Goal: Task Accomplishment & Management: Complete application form

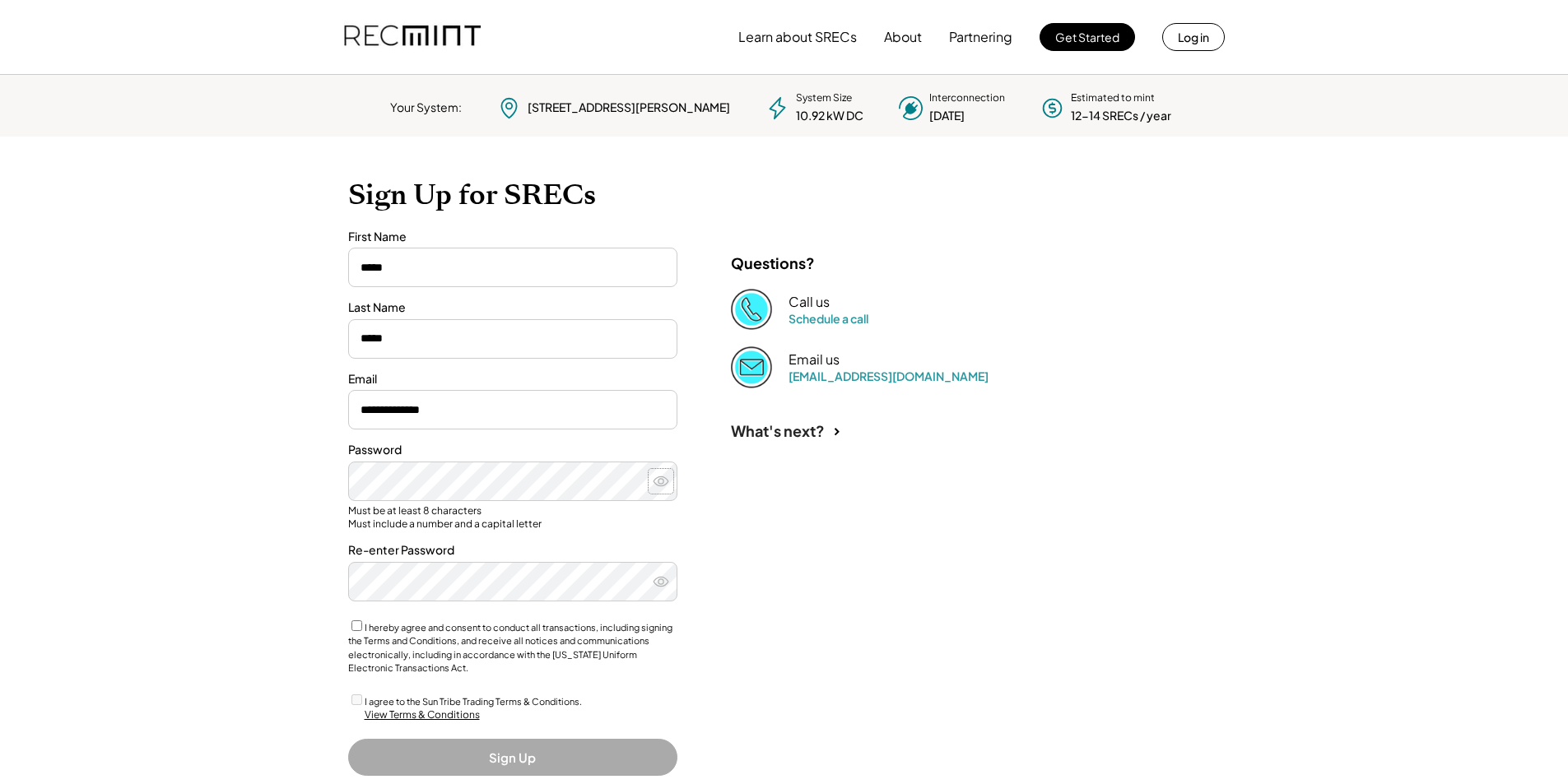
click at [662, 483] on use at bounding box center [661, 481] width 15 height 9
click at [659, 480] on icon at bounding box center [661, 482] width 16 height 16
click at [659, 480] on use at bounding box center [661, 481] width 15 height 9
click at [659, 480] on use at bounding box center [660, 481] width 16 height 12
click at [653, 581] on icon at bounding box center [661, 582] width 16 height 16
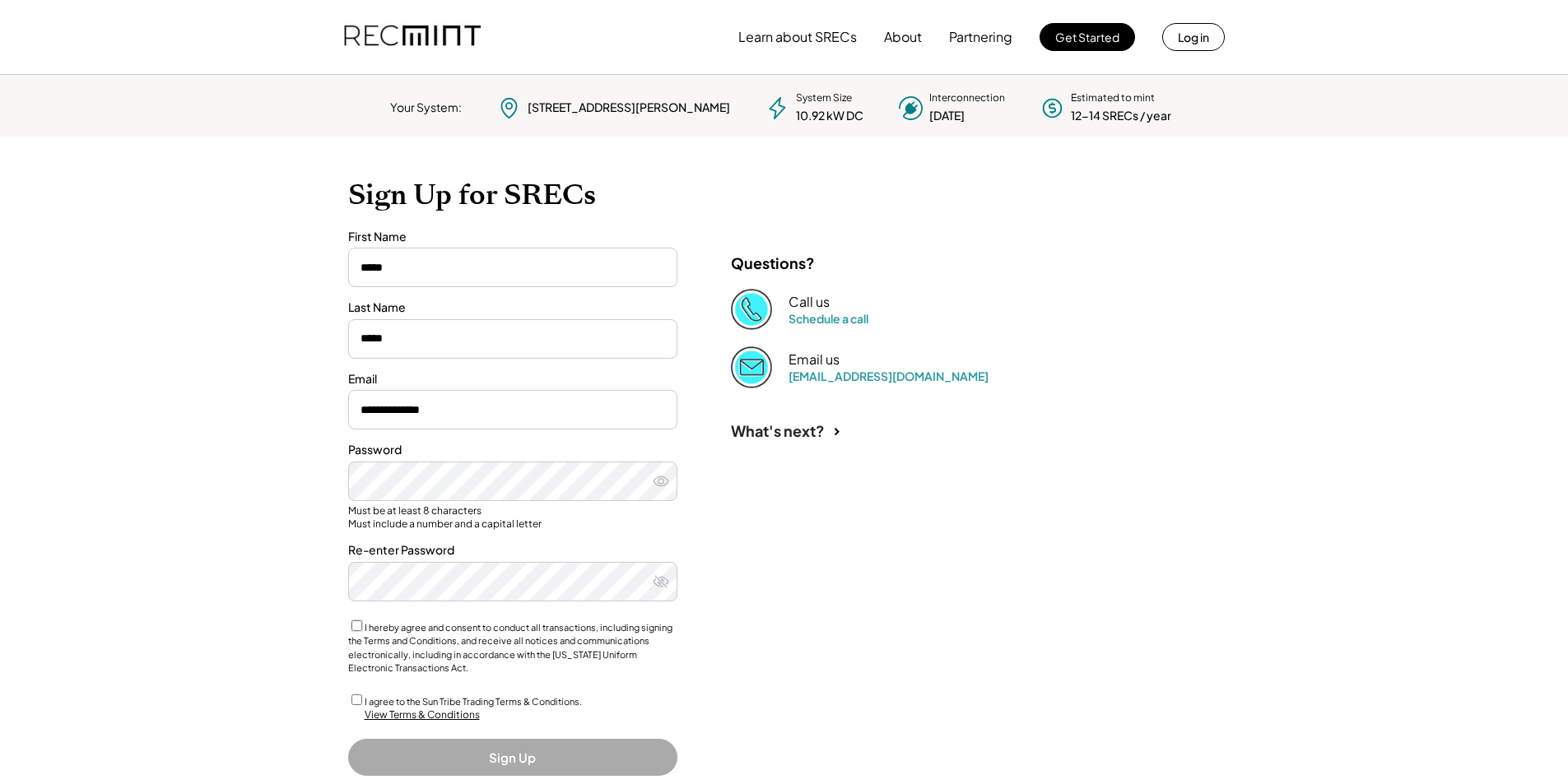
scroll to position [58, 0]
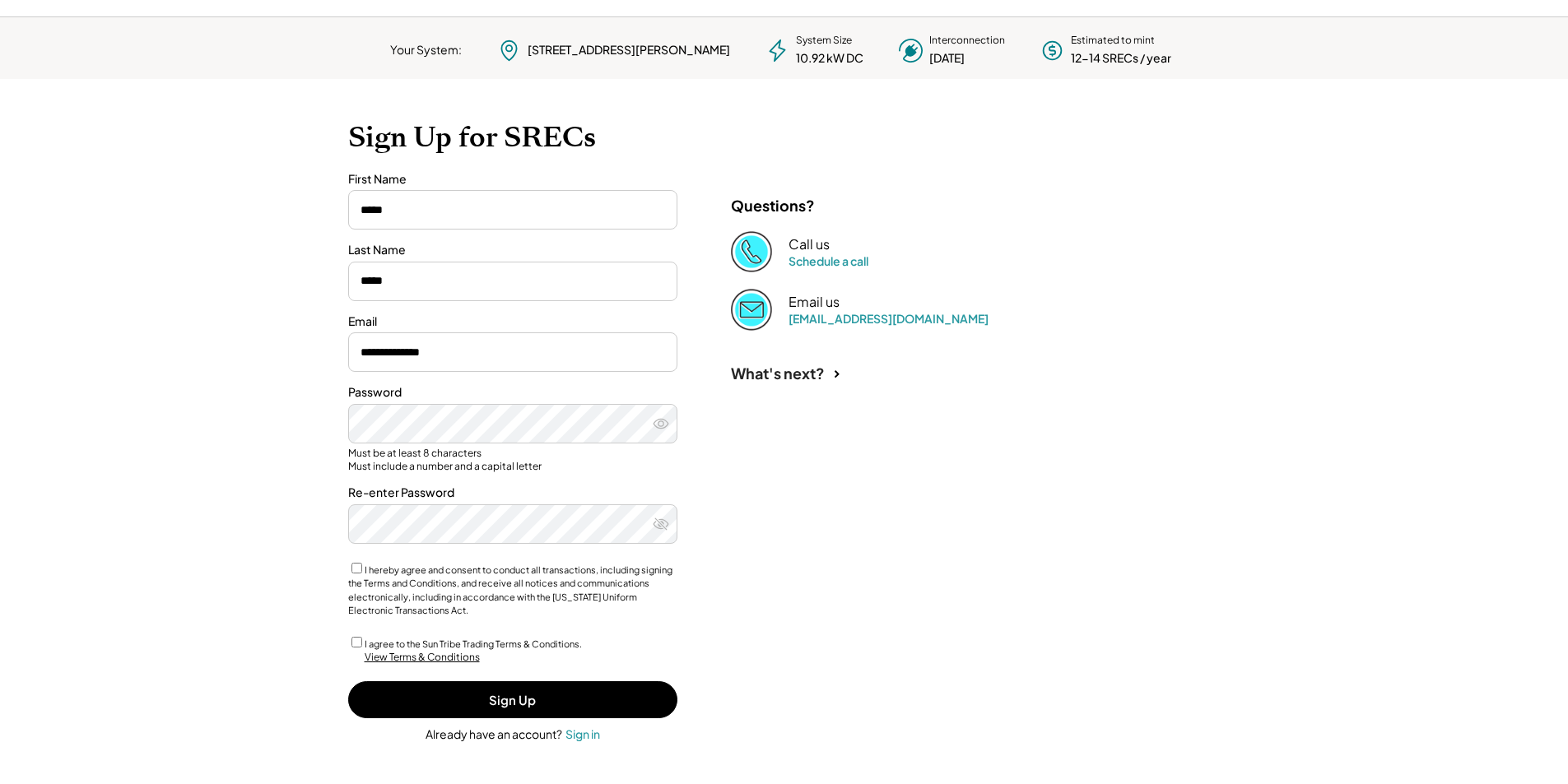
click at [447, 654] on div "View Terms & Conditions" at bounding box center [422, 658] width 115 height 14
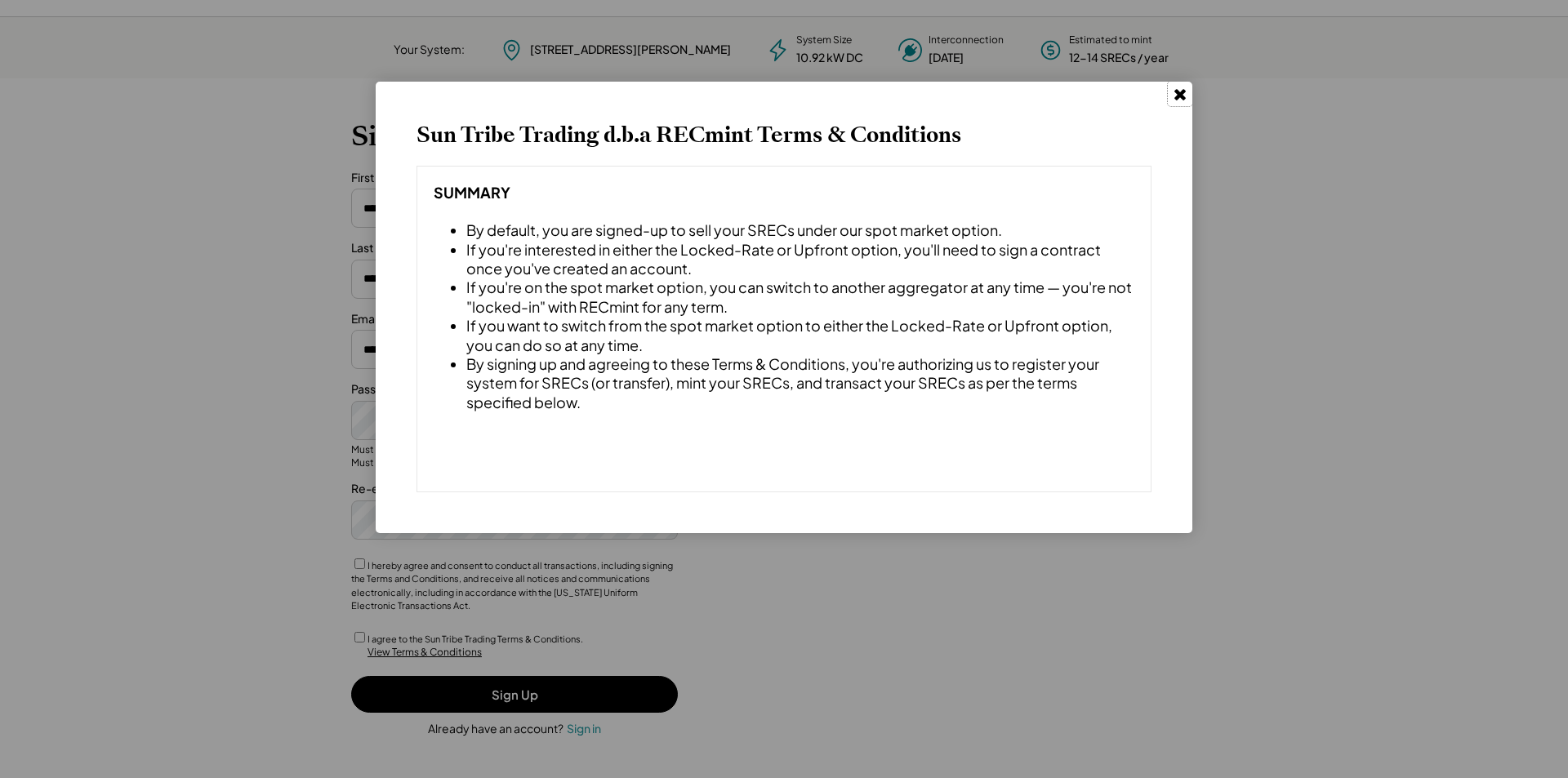
click at [1182, 96] on use at bounding box center [1180, 95] width 11 height 11
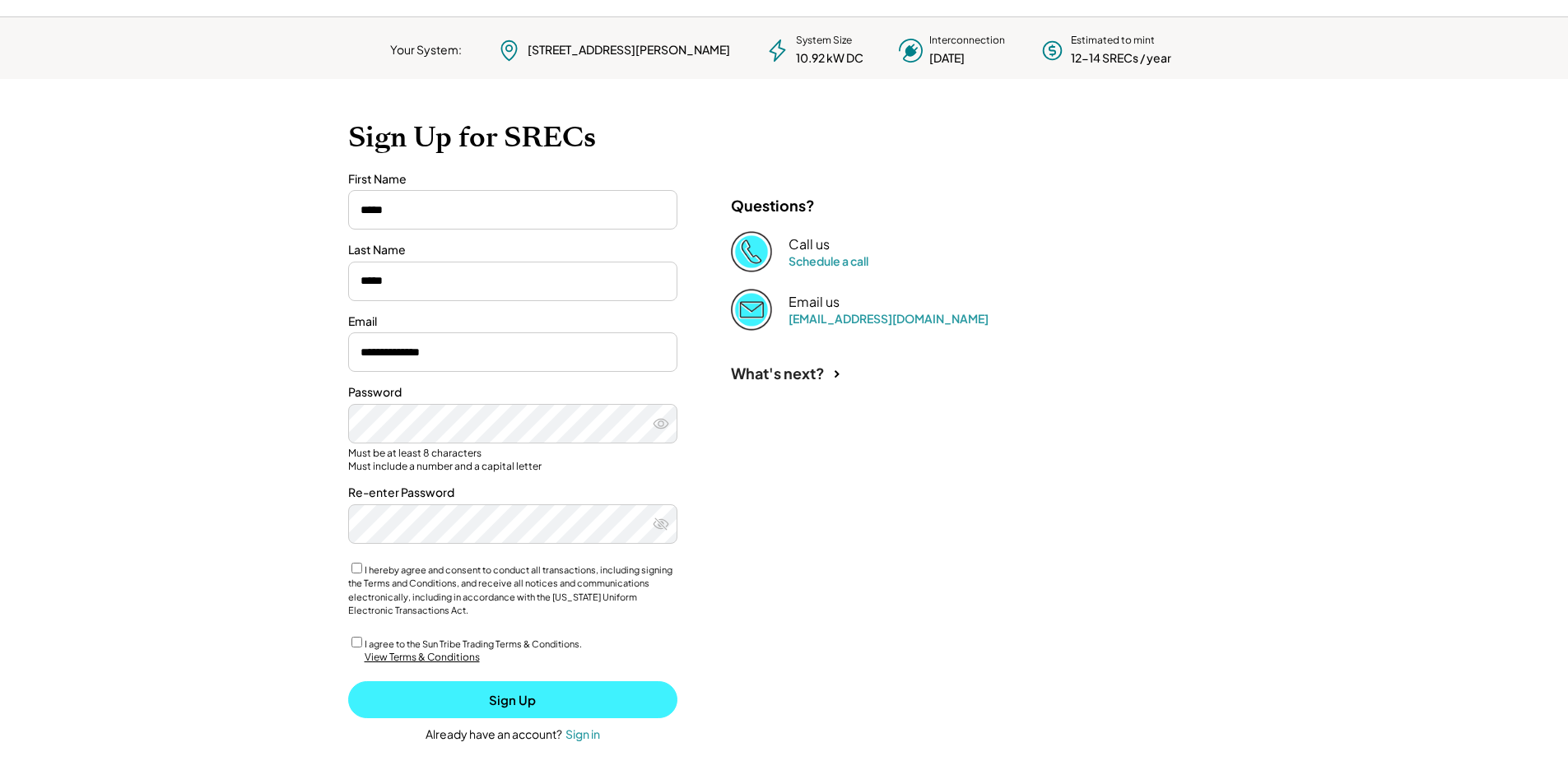
click at [506, 700] on button "Sign Up" at bounding box center [513, 699] width 329 height 37
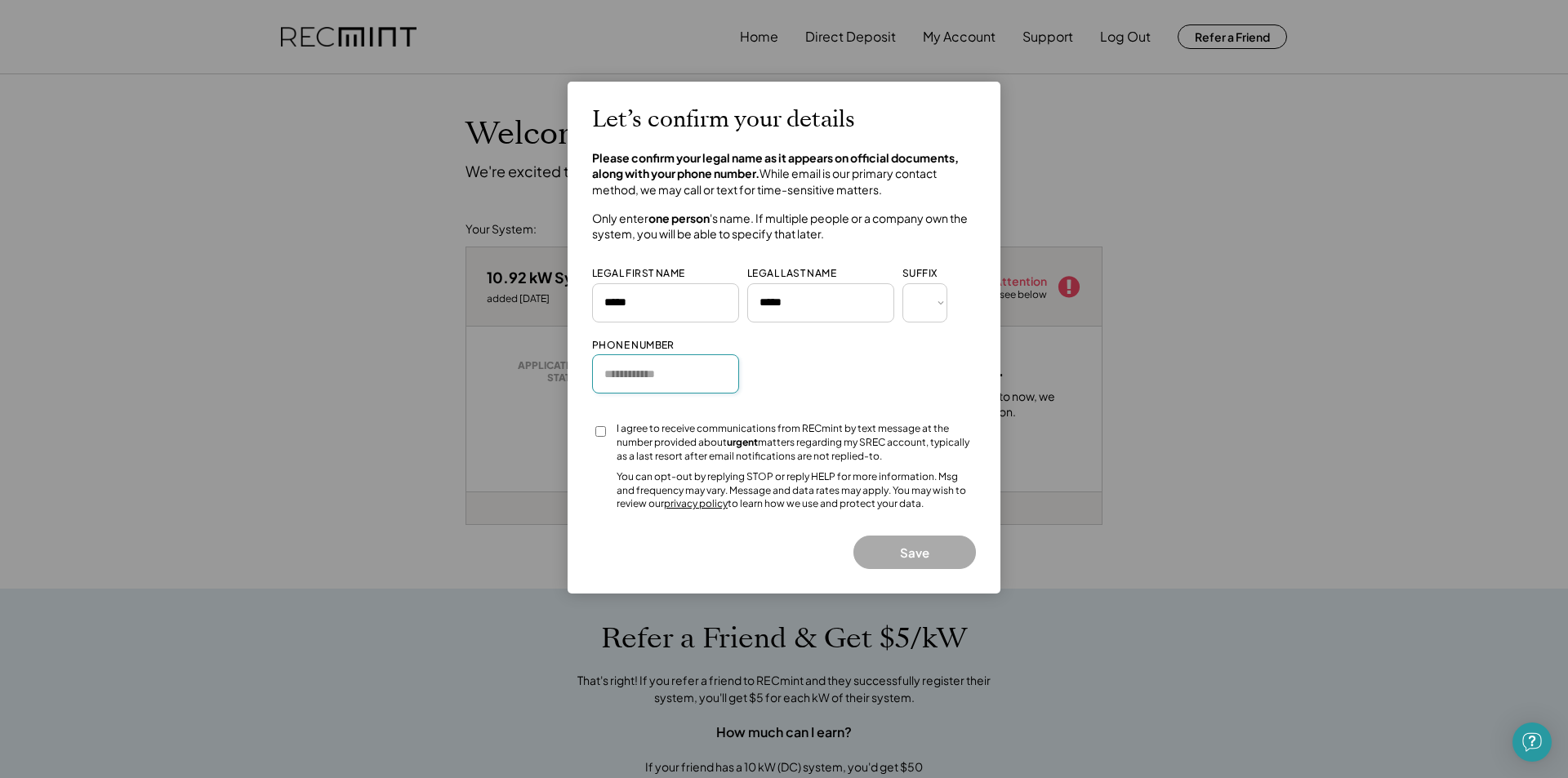
click at [625, 382] on input "input" at bounding box center [666, 374] width 147 height 39
type input "**********"
click at [909, 550] on button "Save" at bounding box center [914, 552] width 123 height 34
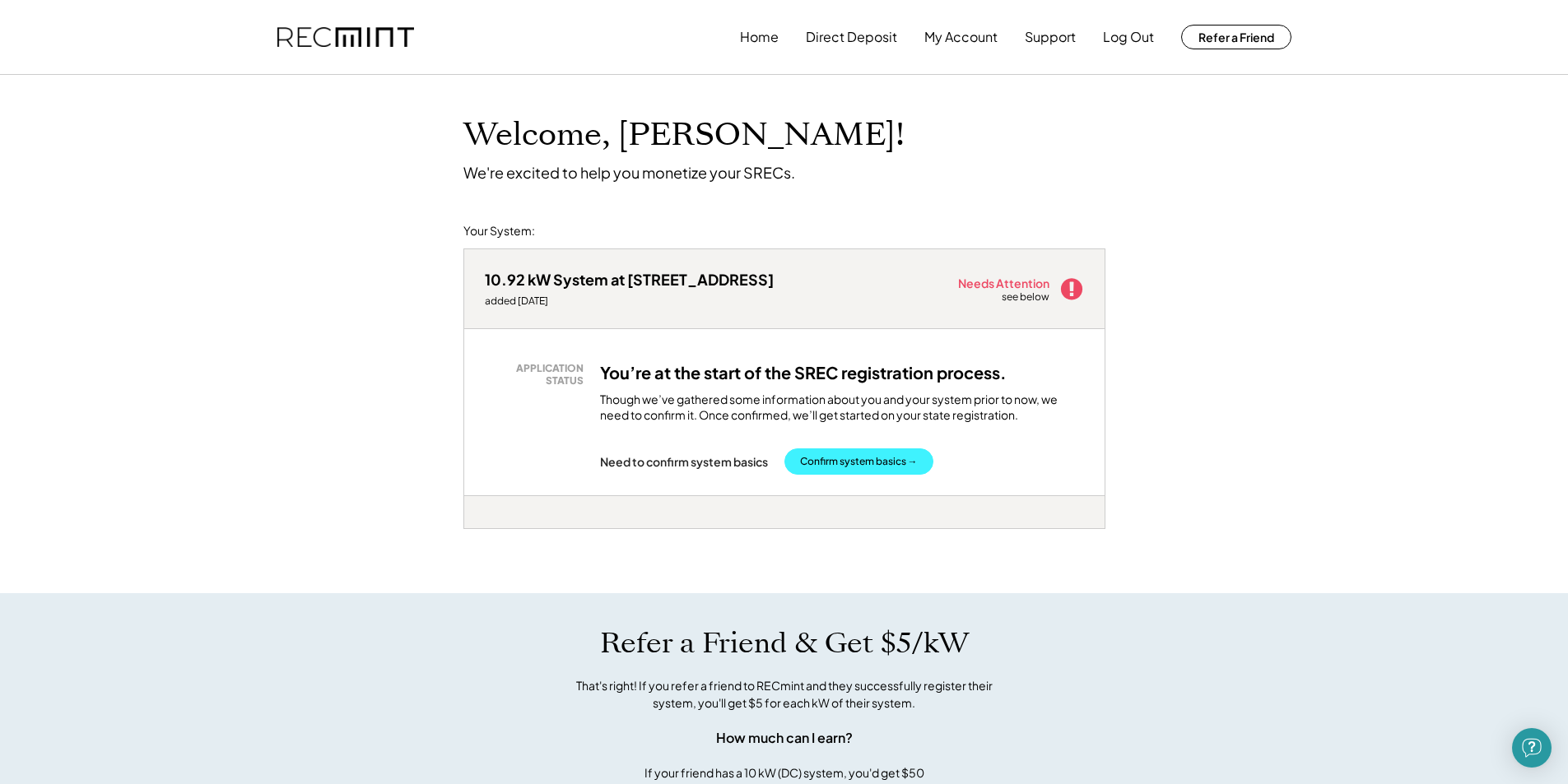
click at [864, 457] on button "Confirm system basics →" at bounding box center [858, 462] width 149 height 26
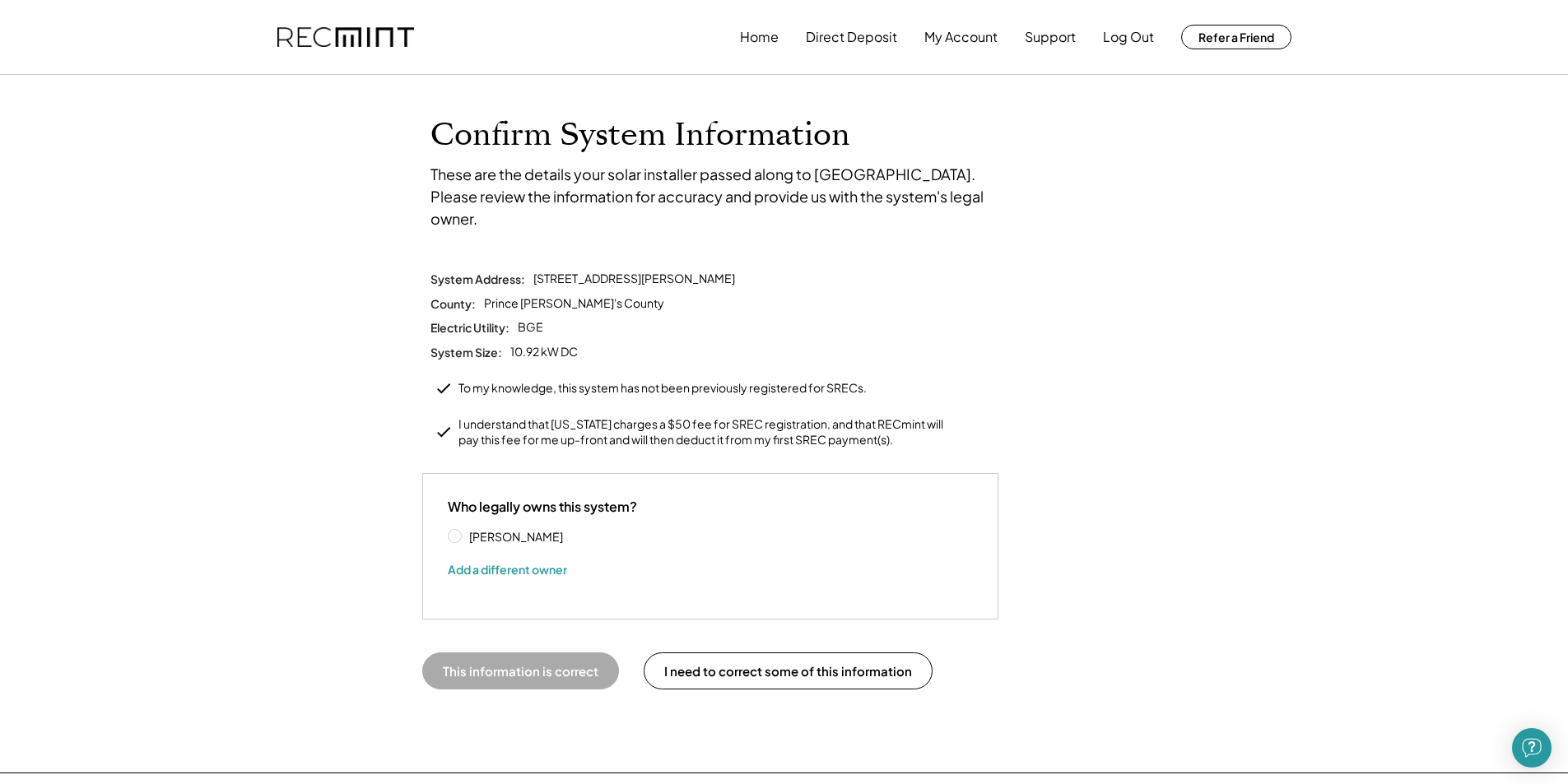
click at [464, 531] on label "David Surti" at bounding box center [539, 537] width 148 height 12
click at [536, 653] on button "This information is correct" at bounding box center [520, 671] width 197 height 37
